Goal: Task Accomplishment & Management: Manage account settings

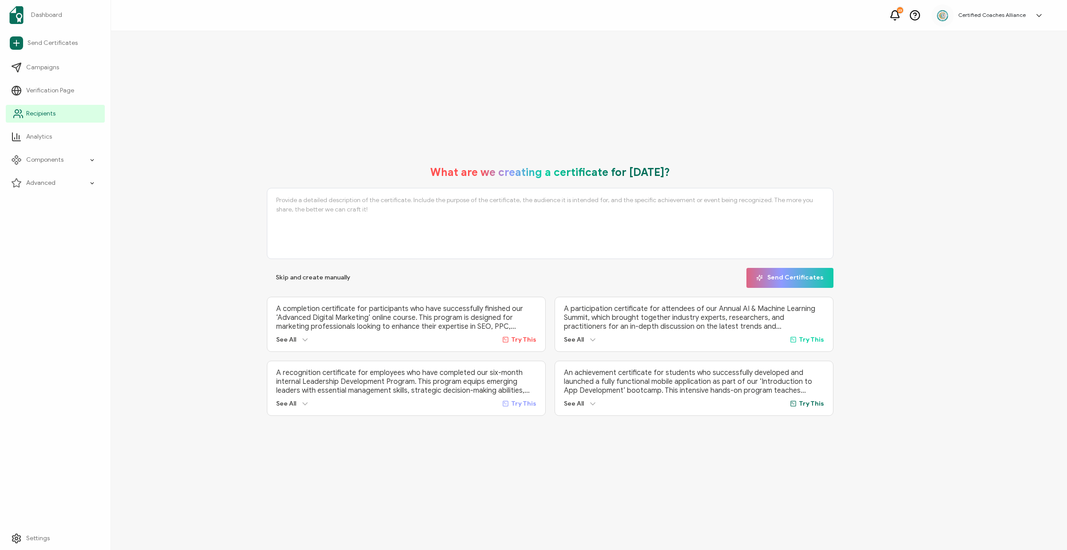
click at [70, 112] on link "Recipients" at bounding box center [55, 114] width 99 height 18
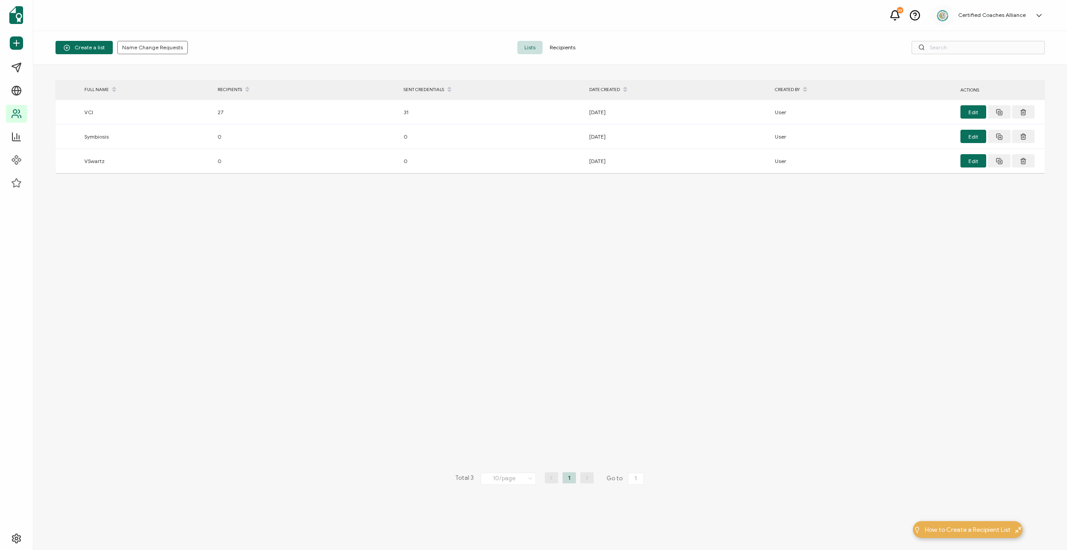
click at [560, 49] on span "Recipients" at bounding box center [563, 47] width 40 height 13
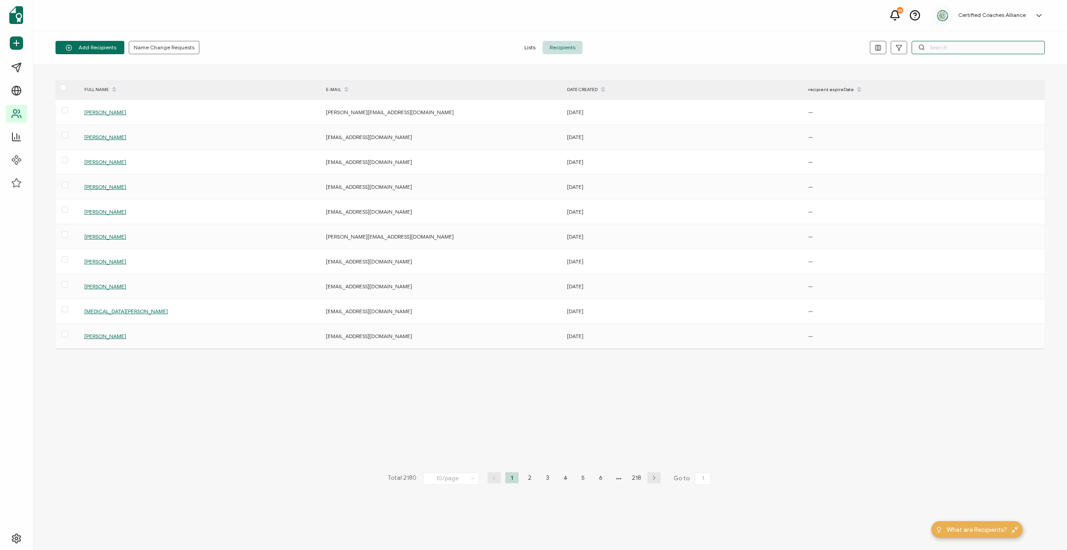
click at [948, 52] on input "text" at bounding box center [978, 47] width 133 height 13
paste input "[EMAIL_ADDRESS][DOMAIN_NAME]"
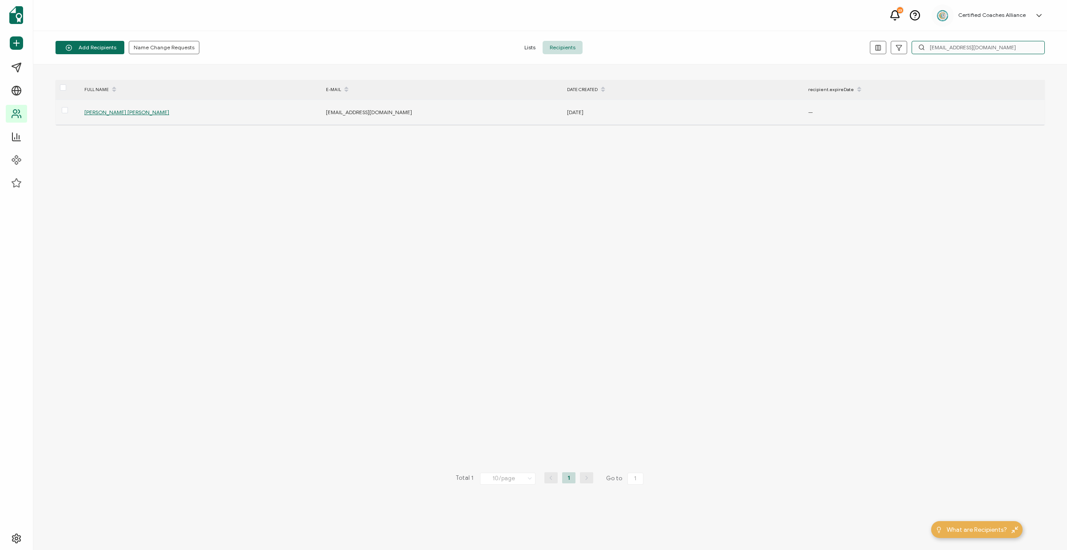
type input "[EMAIL_ADDRESS][DOMAIN_NAME]"
click at [115, 113] on span "[PERSON_NAME] [PERSON_NAME]" at bounding box center [126, 112] width 85 height 7
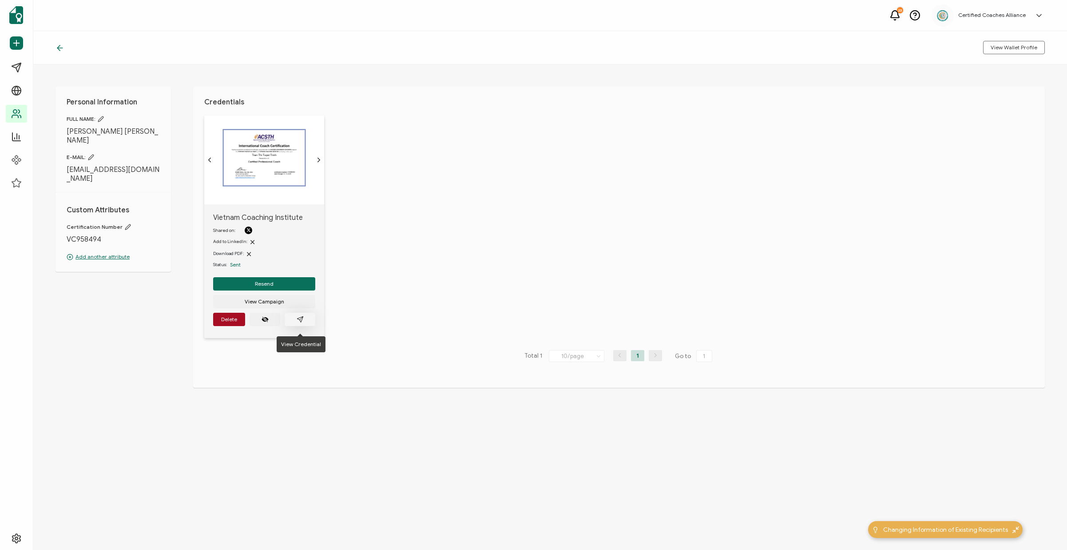
click at [300, 323] on icon "paper plane outline" at bounding box center [300, 319] width 7 height 7
